Goal: Task Accomplishment & Management: Use online tool/utility

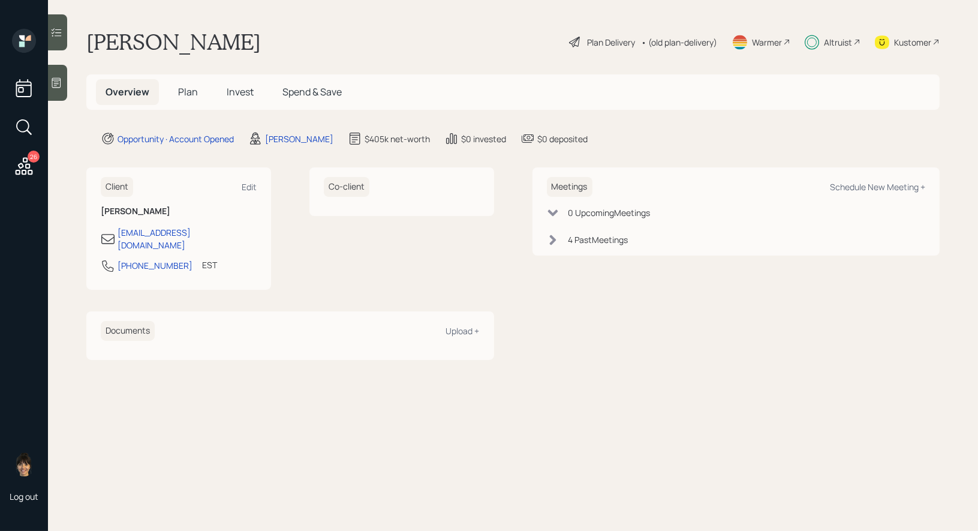
click at [235, 89] on span "Invest" at bounding box center [240, 91] width 27 height 13
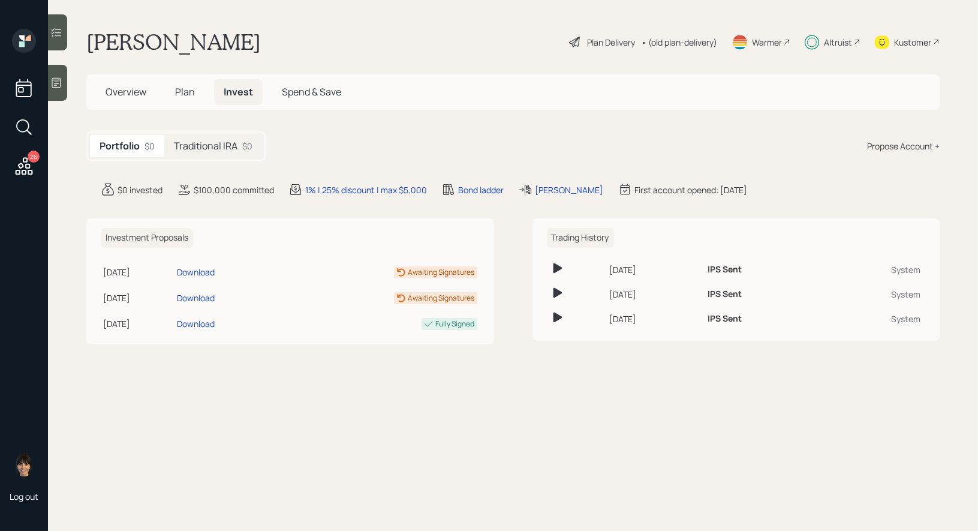
click at [213, 148] on h5 "Traditional IRA" at bounding box center [206, 145] width 64 height 11
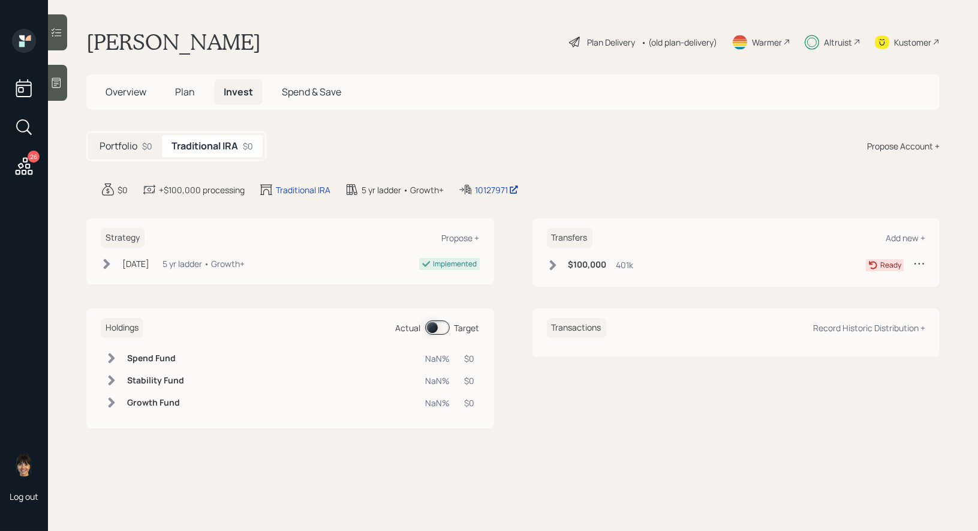
click at [597, 43] on div "Plan Delivery" at bounding box center [611, 42] width 48 height 13
